Goal: Task Accomplishment & Management: Manage account settings

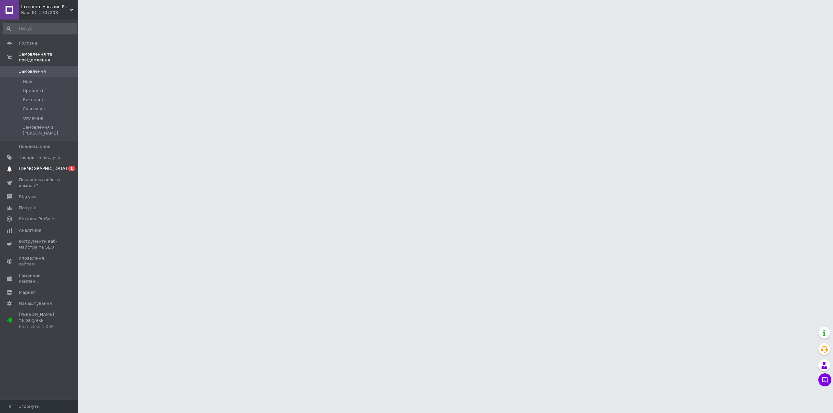
click at [68, 166] on span "0 1" at bounding box center [69, 169] width 18 height 6
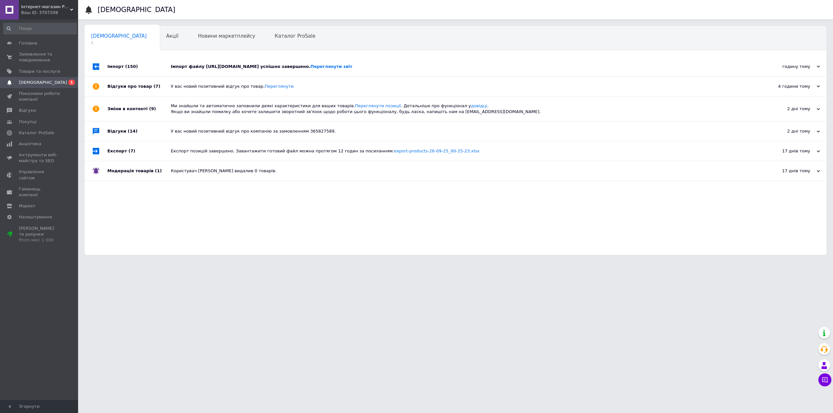
click at [318, 72] on div "Імпорт файлу https://parrot.salesdrive.me/export/yml/export.yml?publicKey=xTOfd…" at bounding box center [463, 67] width 584 height 20
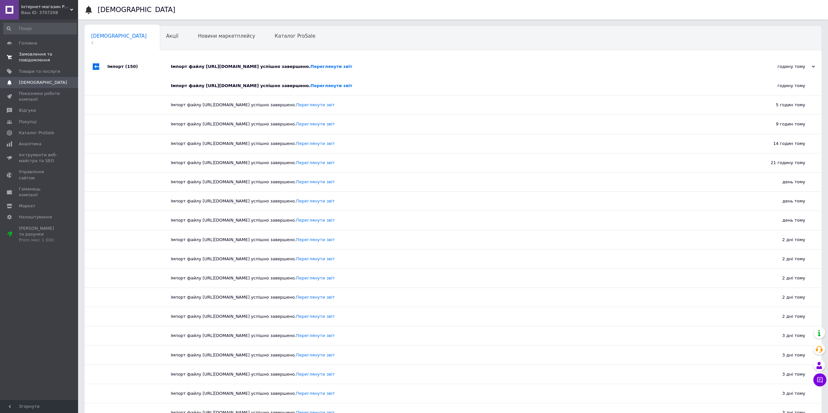
click at [51, 63] on span "Замовлення та повідомлення" at bounding box center [39, 57] width 41 height 12
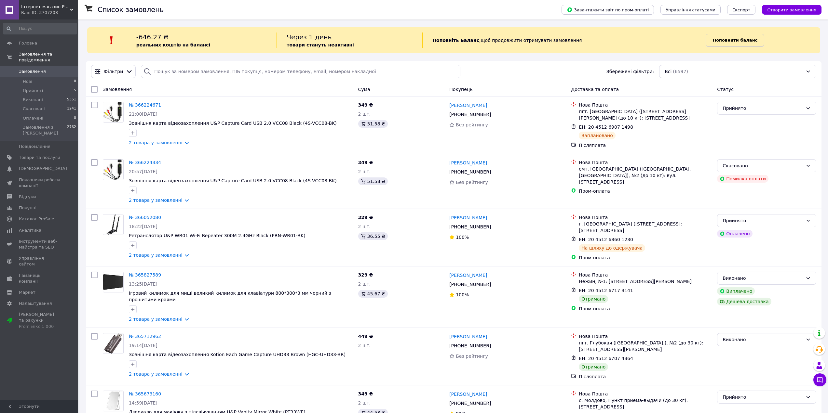
click at [722, 41] on b "Поповнити баланс" at bounding box center [734, 40] width 45 height 5
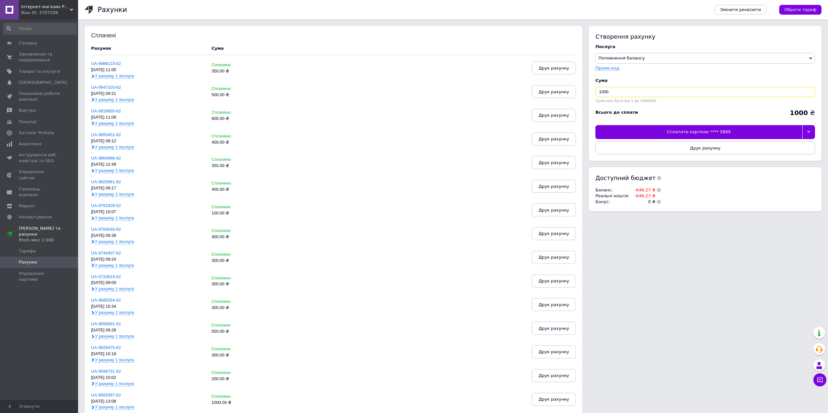
drag, startPoint x: 616, startPoint y: 92, endPoint x: 533, endPoint y: 88, distance: 83.4
click at [533, 88] on div "Сплачені Рахунок Cума UA-9988123-62 08.10.25, 11:05 У рахунку 1 послуга Сплачен…" at bounding box center [453, 298] width 737 height 544
type input "650"
click at [809, 131] on icon at bounding box center [808, 131] width 3 height 3
click at [784, 158] on div "Сплатити карткою **** 0980" at bounding box center [705, 160] width 212 height 6
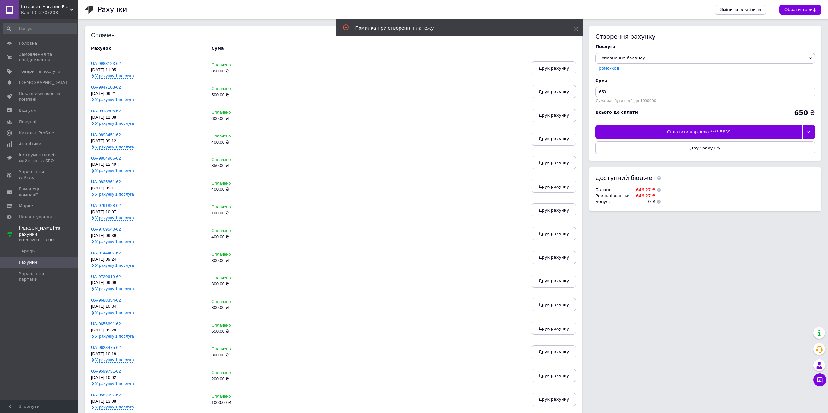
click at [813, 133] on div at bounding box center [808, 132] width 13 height 14
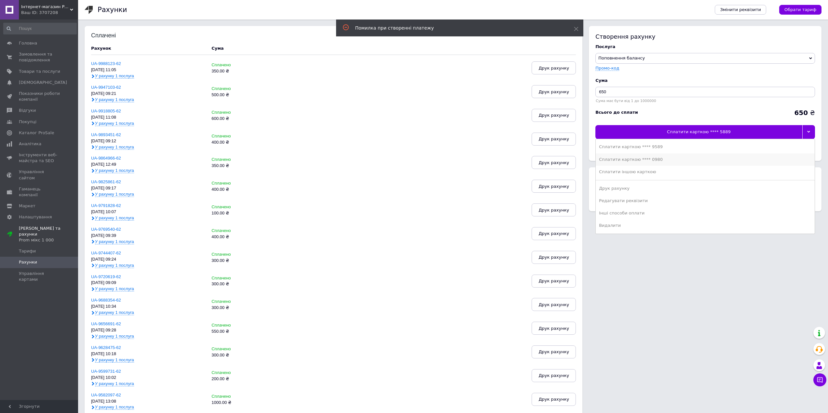
click at [773, 154] on li "Сплатити карткою **** 0980" at bounding box center [705, 160] width 219 height 12
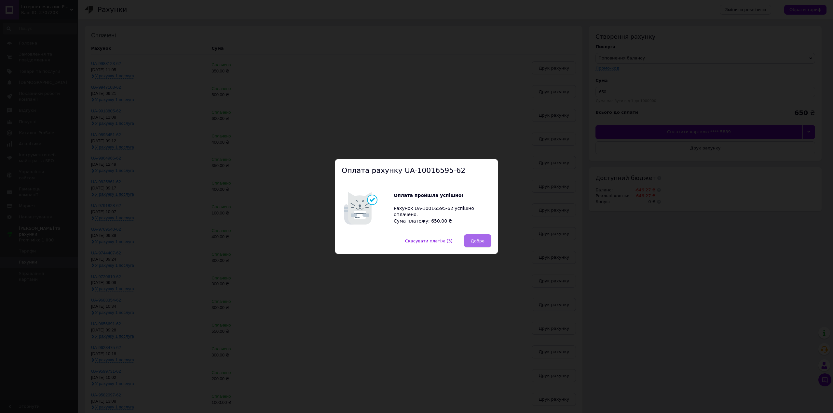
click at [472, 245] on button "Добре" at bounding box center [477, 241] width 27 height 13
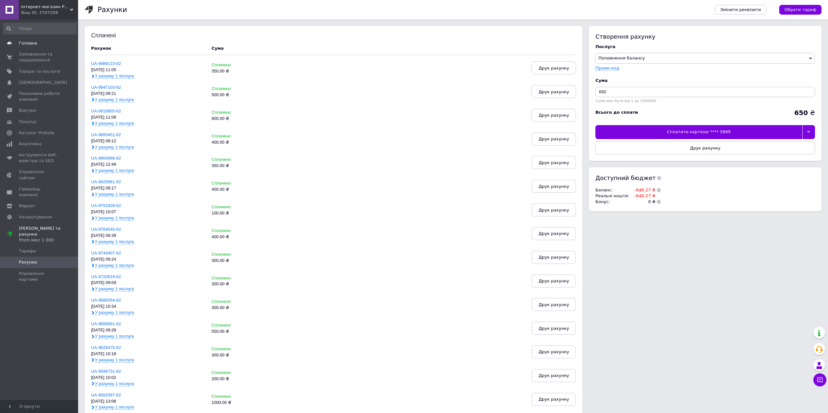
click at [36, 43] on span "Головна" at bounding box center [39, 43] width 41 height 6
